Goal: Navigation & Orientation: Find specific page/section

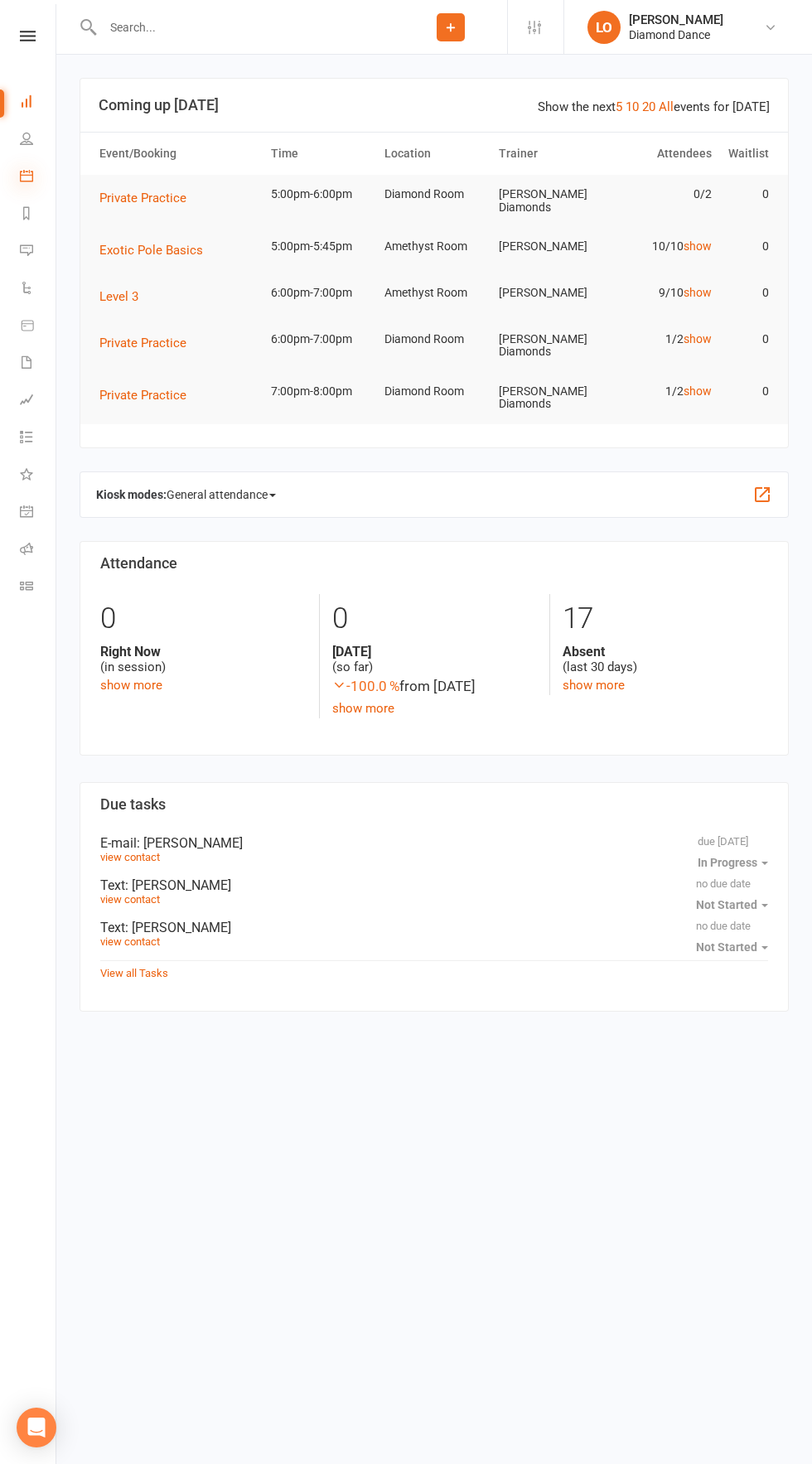
click at [29, 175] on icon at bounding box center [26, 175] width 13 height 13
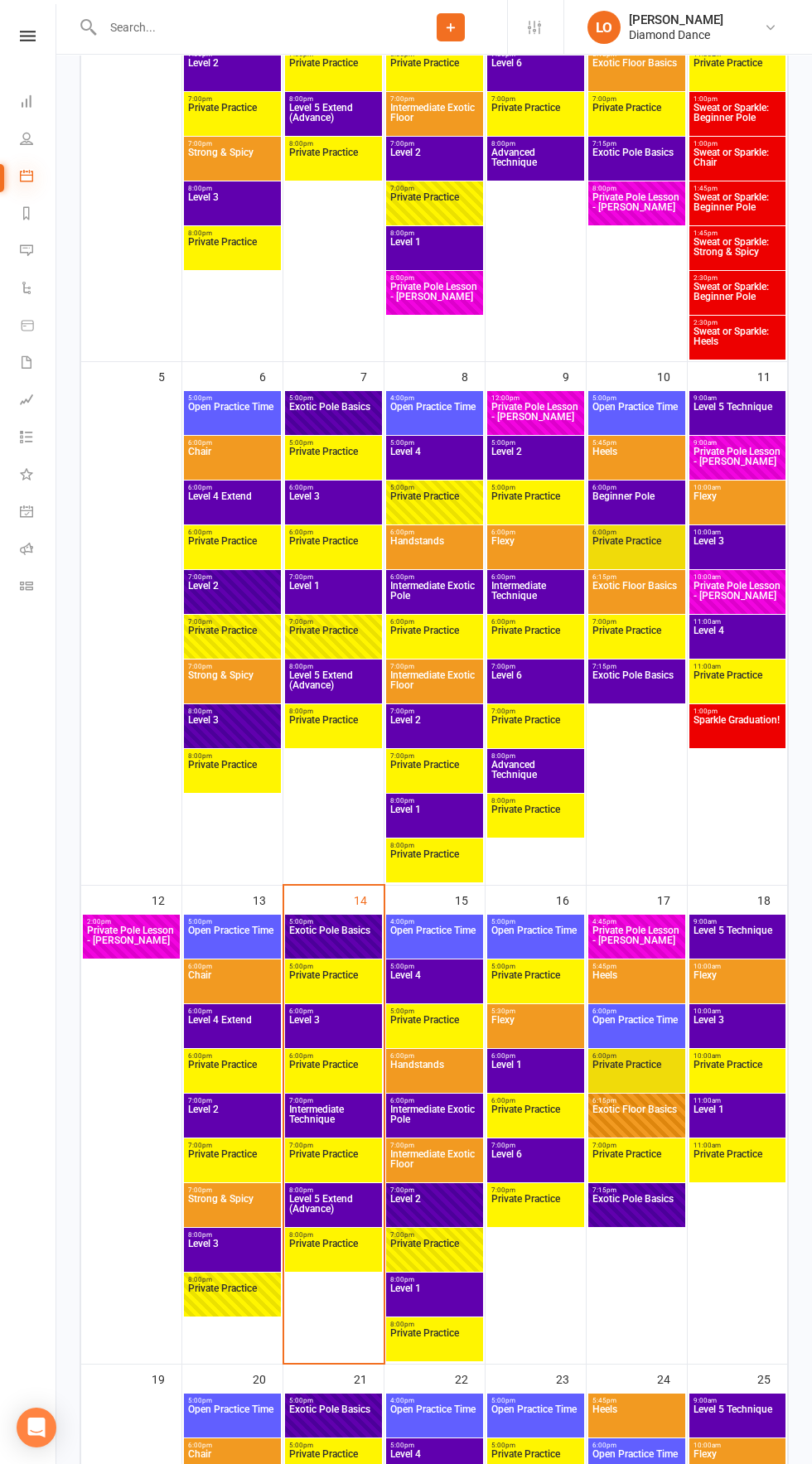
scroll to position [539, 0]
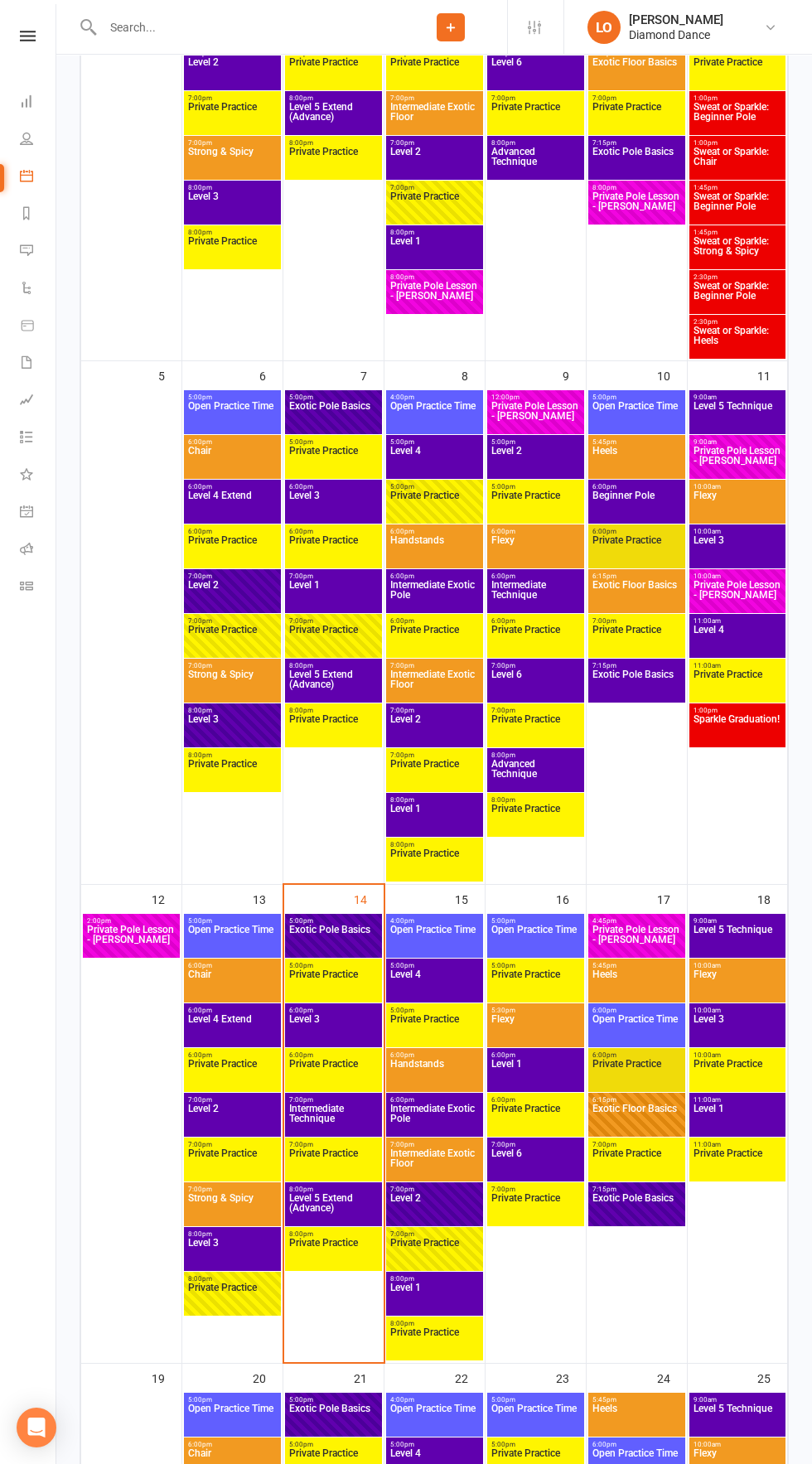
click at [758, 1124] on span "Level 1" at bounding box center [737, 1118] width 90 height 30
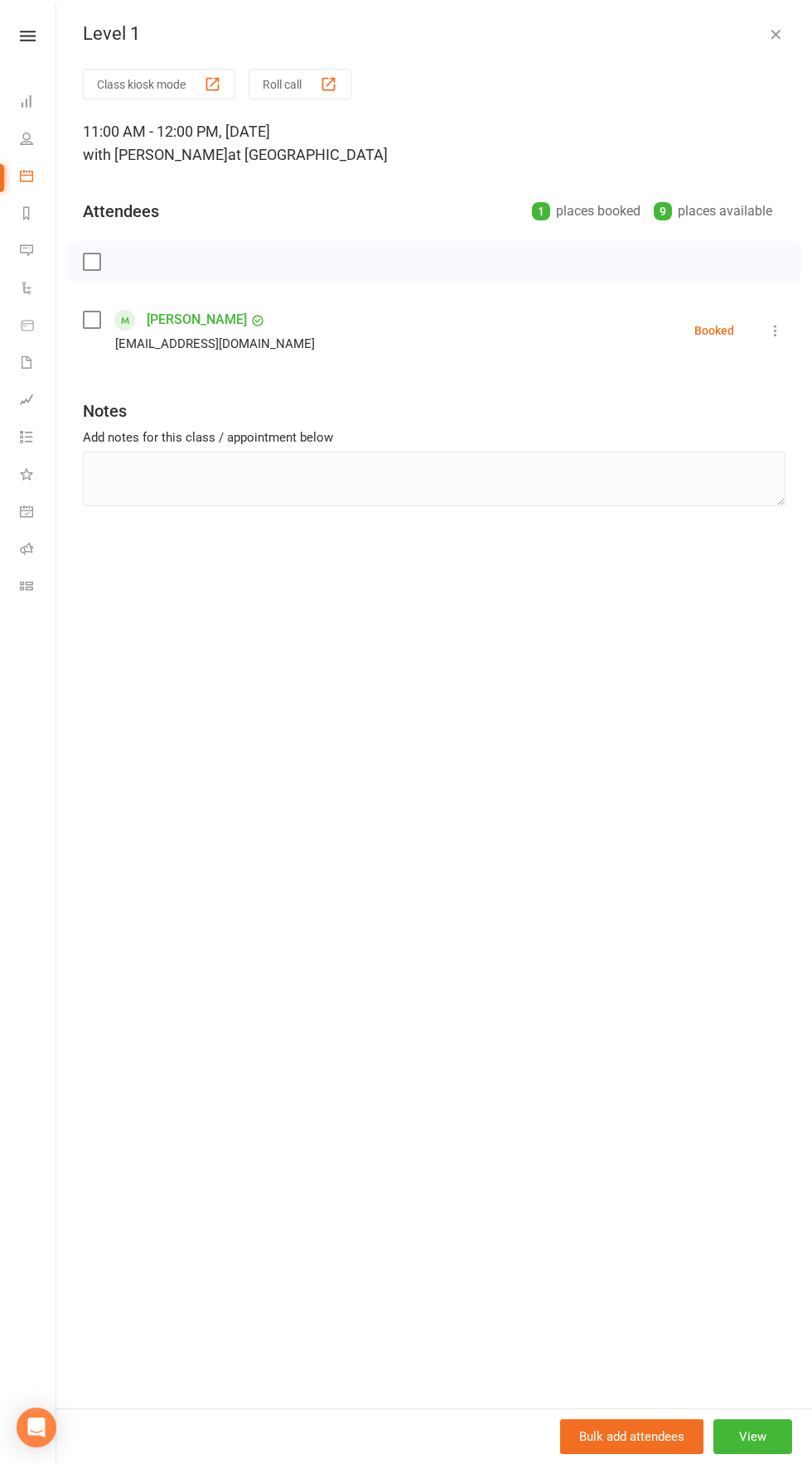
click at [775, 34] on icon "button" at bounding box center [775, 34] width 16 height 16
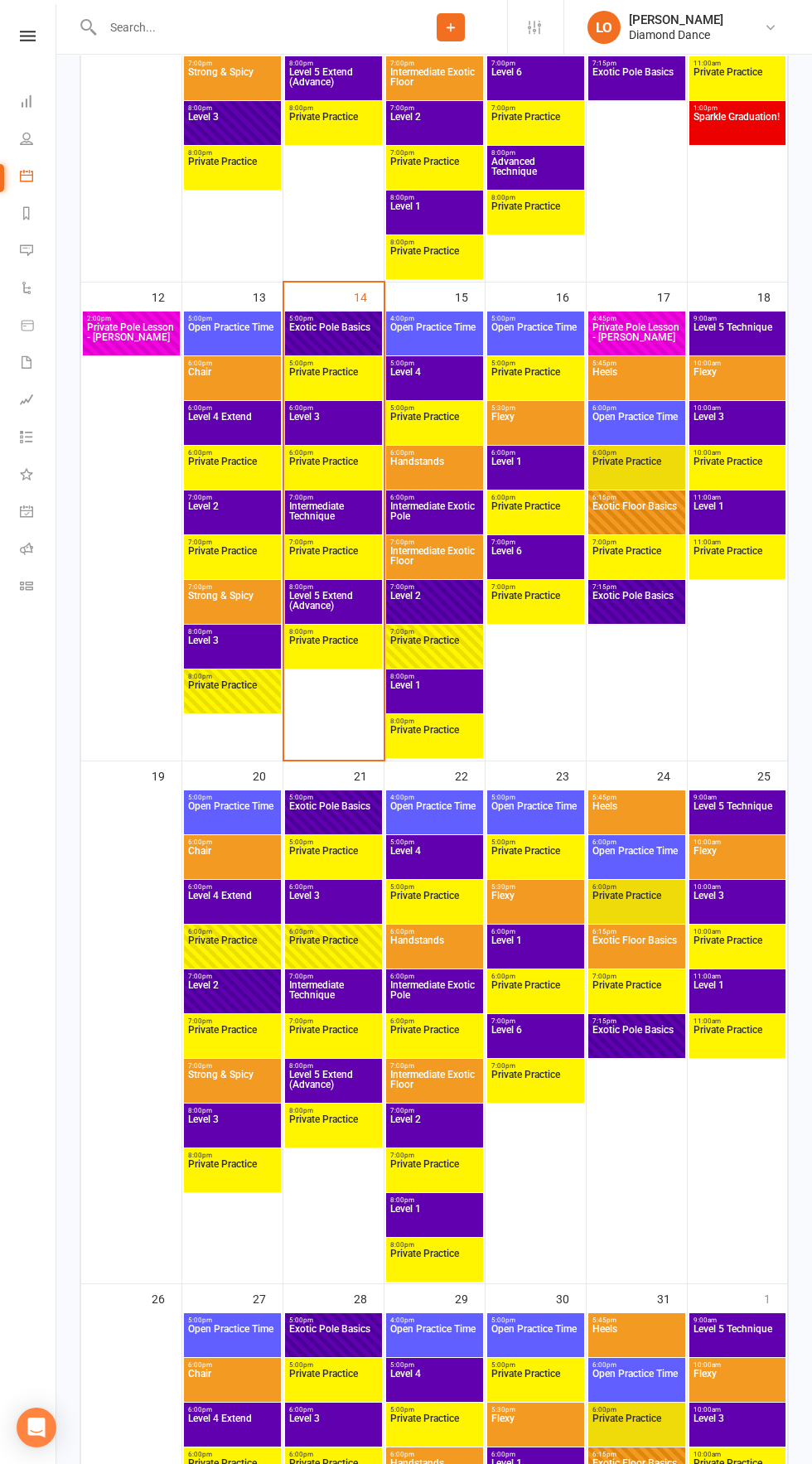
scroll to position [1141, 0]
click at [765, 991] on span "Level 1" at bounding box center [737, 994] width 90 height 30
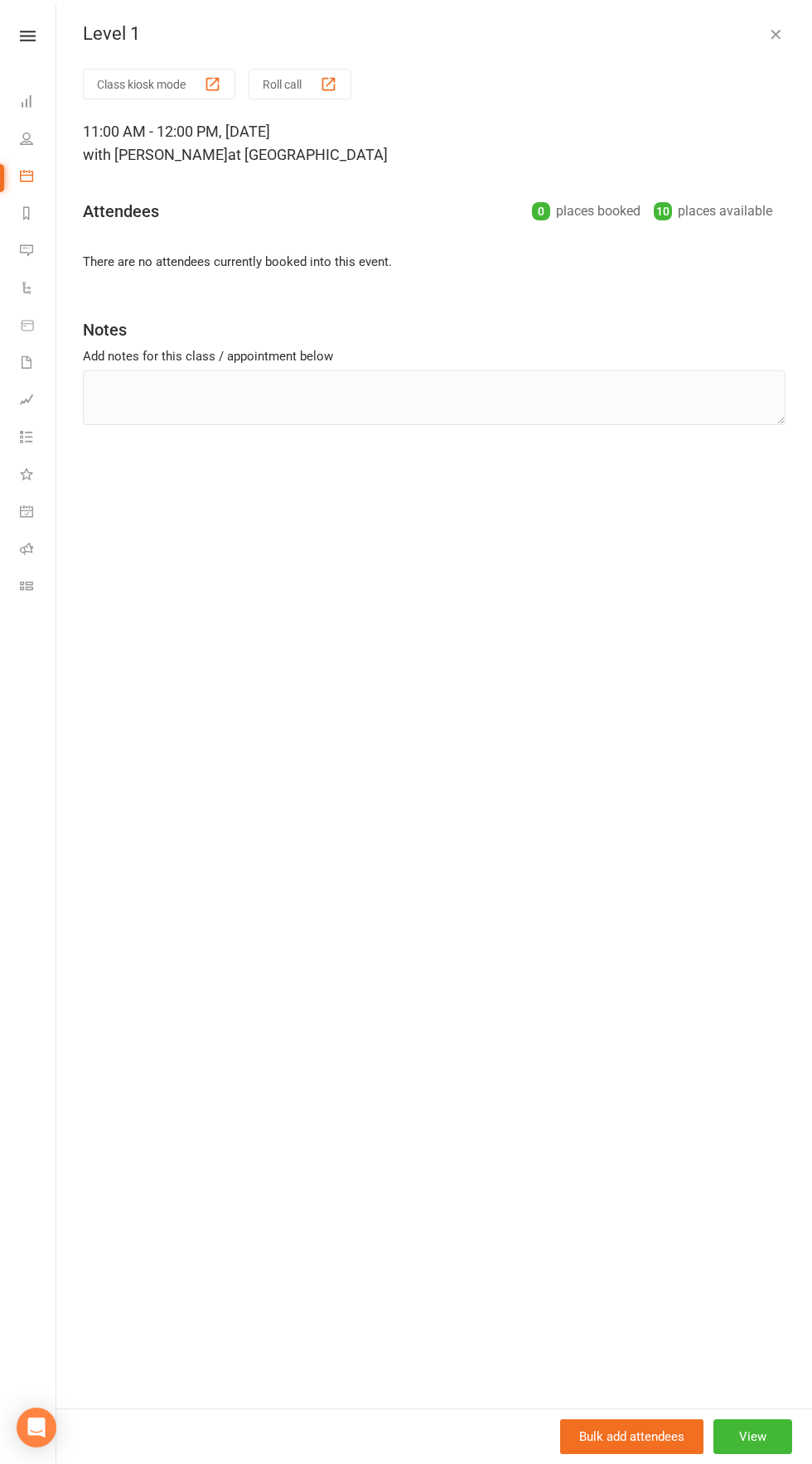
click at [775, 35] on icon "button" at bounding box center [775, 34] width 16 height 16
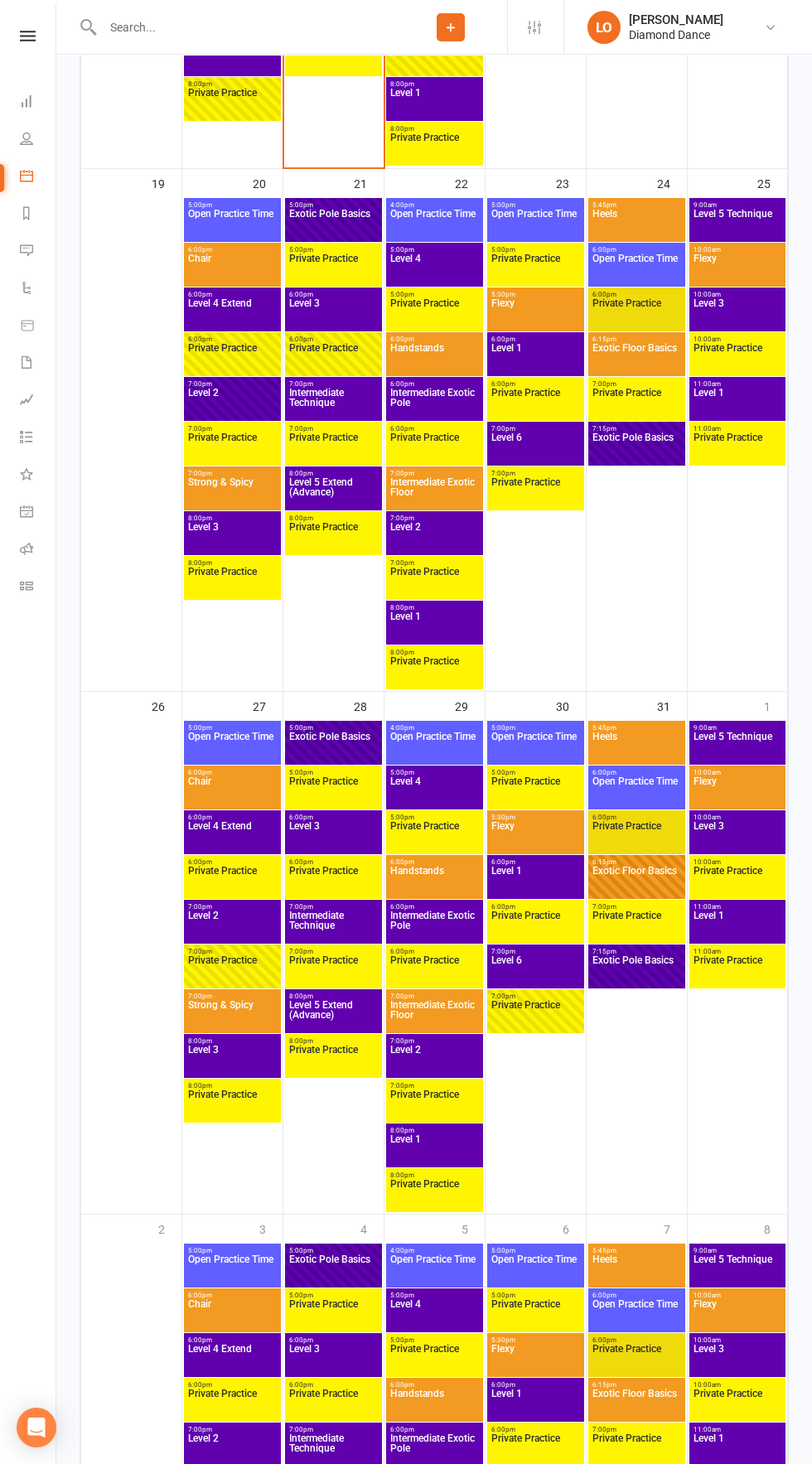
scroll to position [1723, 0]
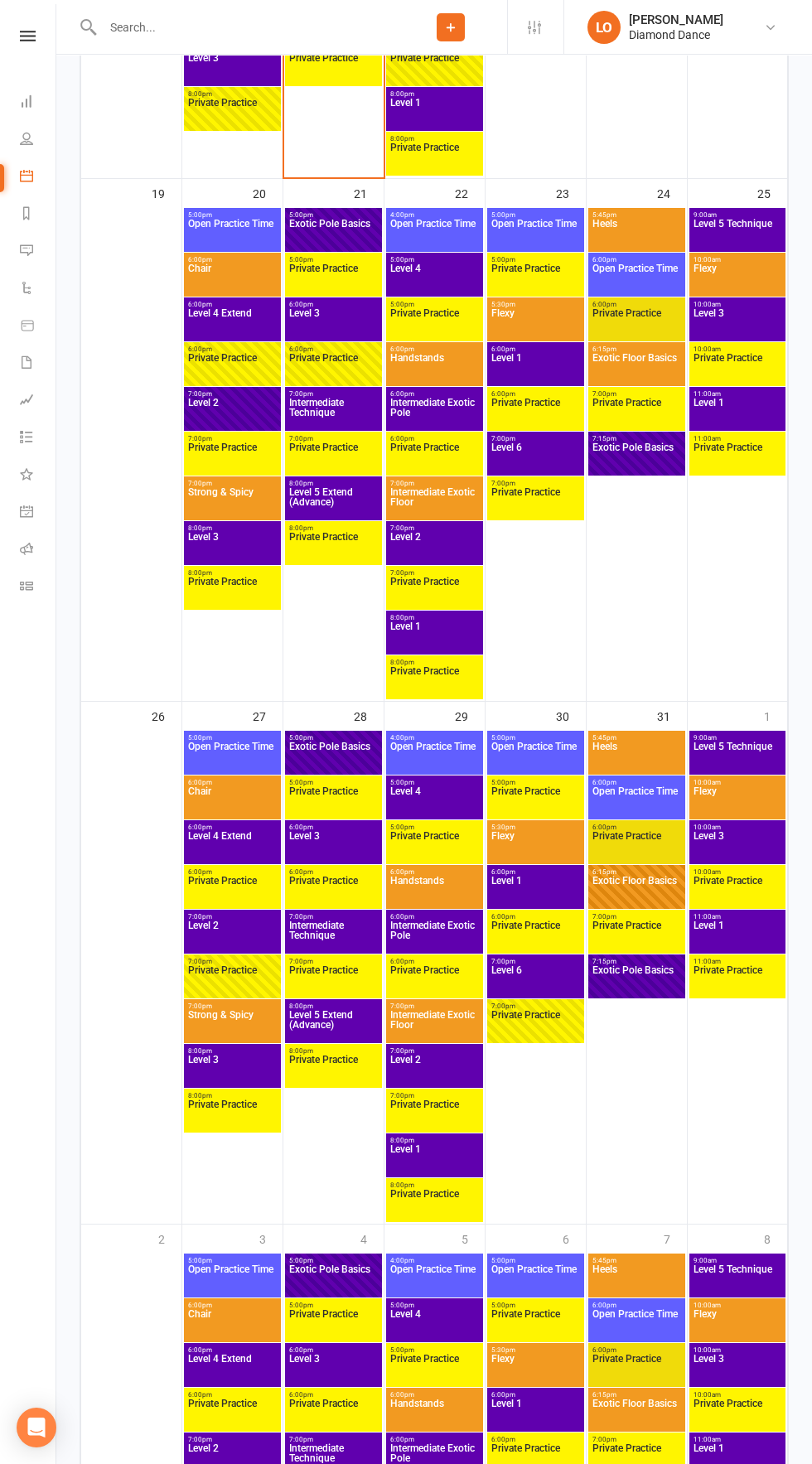
click at [752, 931] on span "Level 1" at bounding box center [737, 935] width 90 height 30
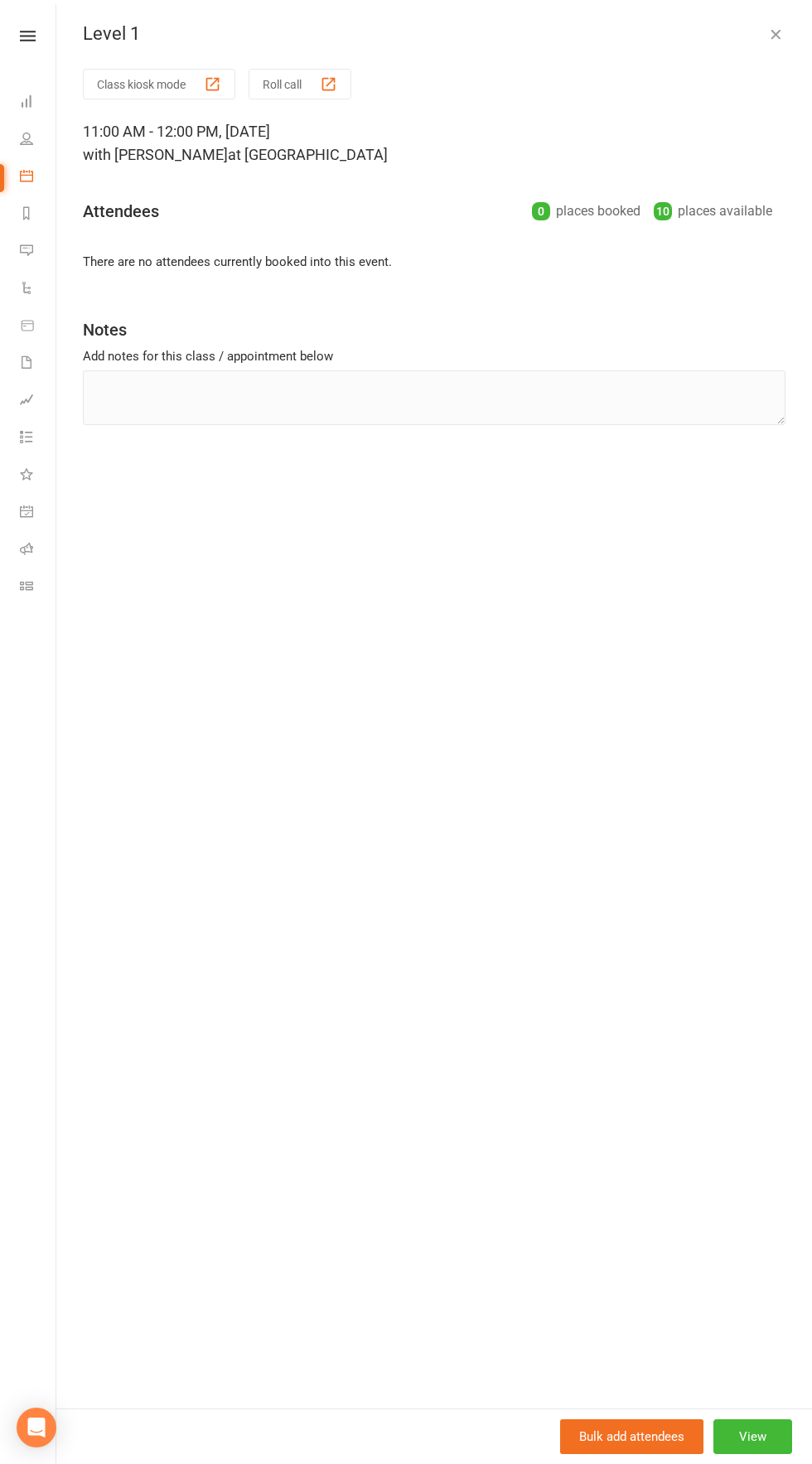
click at [772, 22] on div "Level 1 Class kiosk mode Roll call 11:00 AM - 12:00 PM, [DATE] with [PERSON_NAM…" at bounding box center [433, 732] width 755 height 1464
click at [771, 34] on icon "button" at bounding box center [775, 34] width 16 height 16
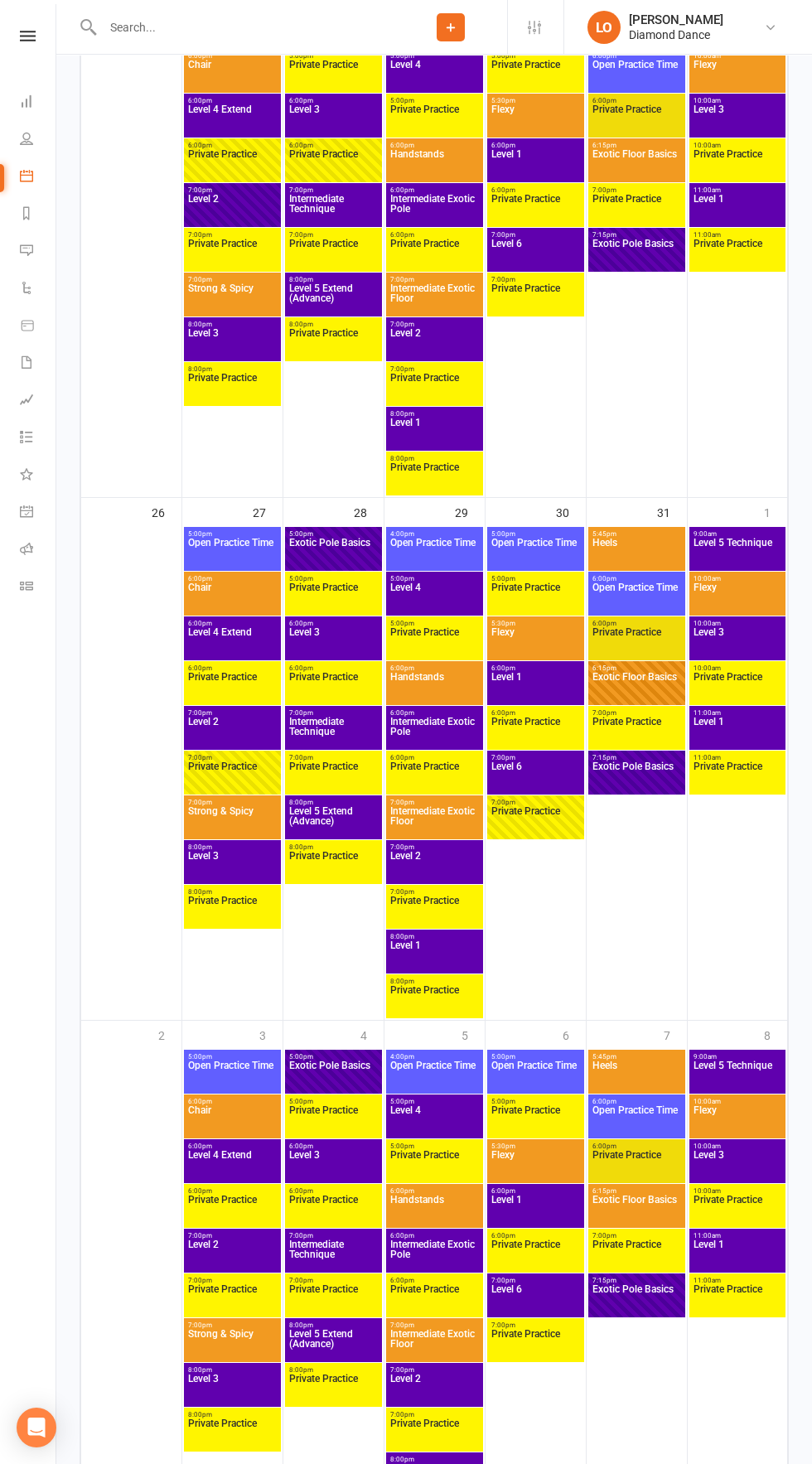
scroll to position [1927, 0]
click at [741, 1253] on span "Level 1" at bounding box center [737, 1254] width 90 height 30
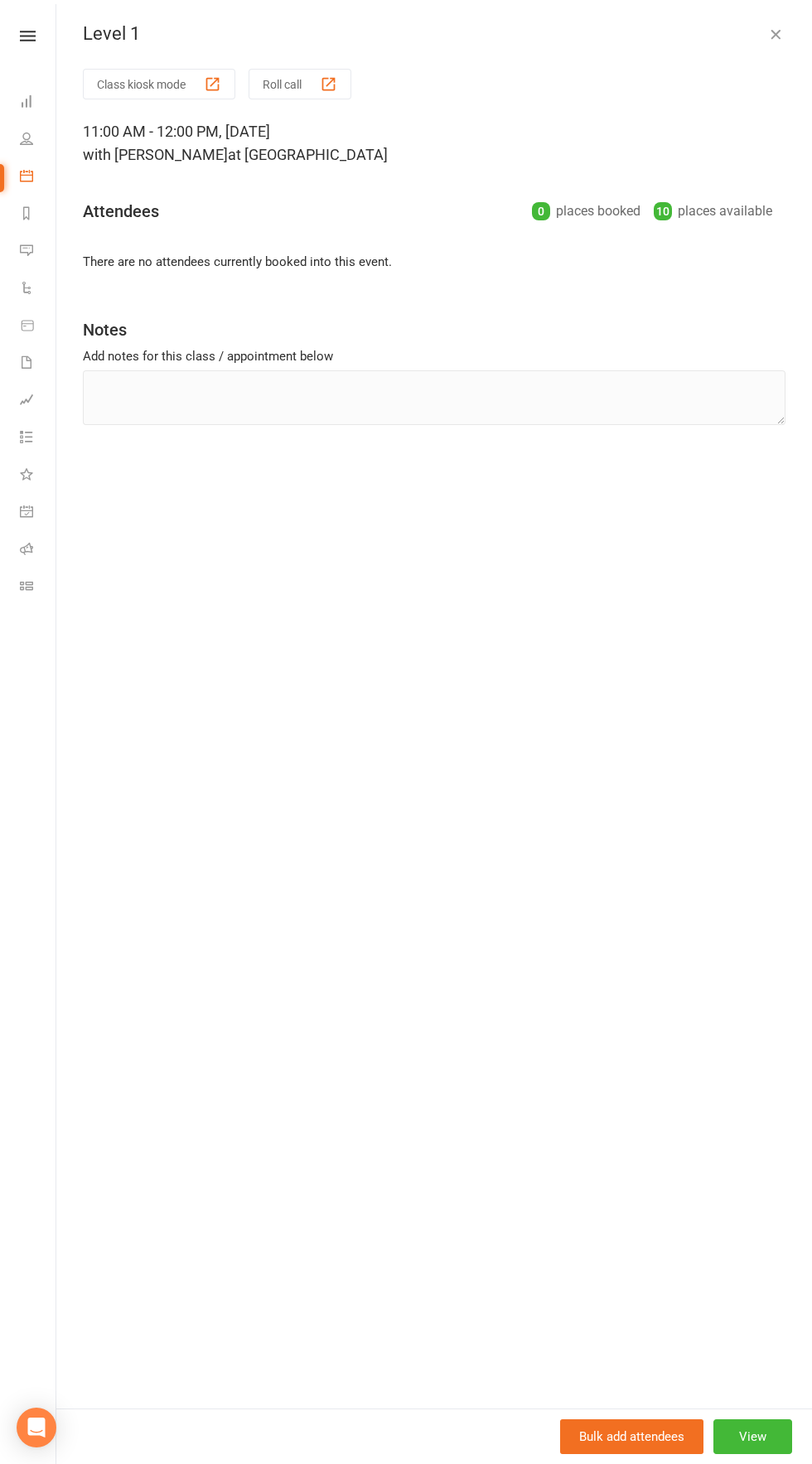
click at [791, 18] on div "Level 1 Class kiosk mode Roll call 11:00 AM - 12:00 PM, [DATE] with [PERSON_NAM…" at bounding box center [433, 732] width 755 height 1464
click at [791, 38] on div "Level 1" at bounding box center [433, 34] width 755 height 22
click at [784, 28] on button "button" at bounding box center [775, 34] width 20 height 20
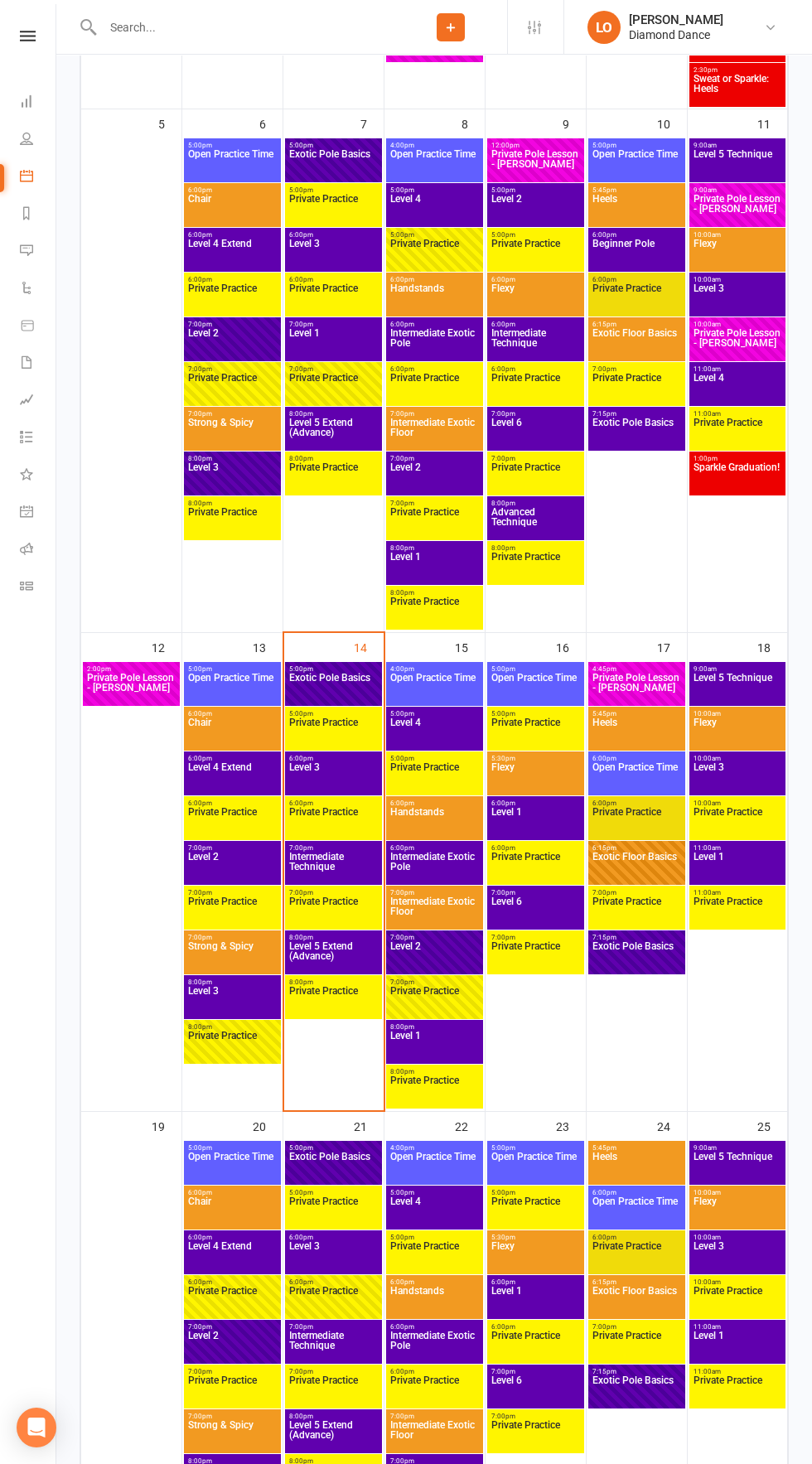
scroll to position [779, 0]
